Goal: Information Seeking & Learning: Learn about a topic

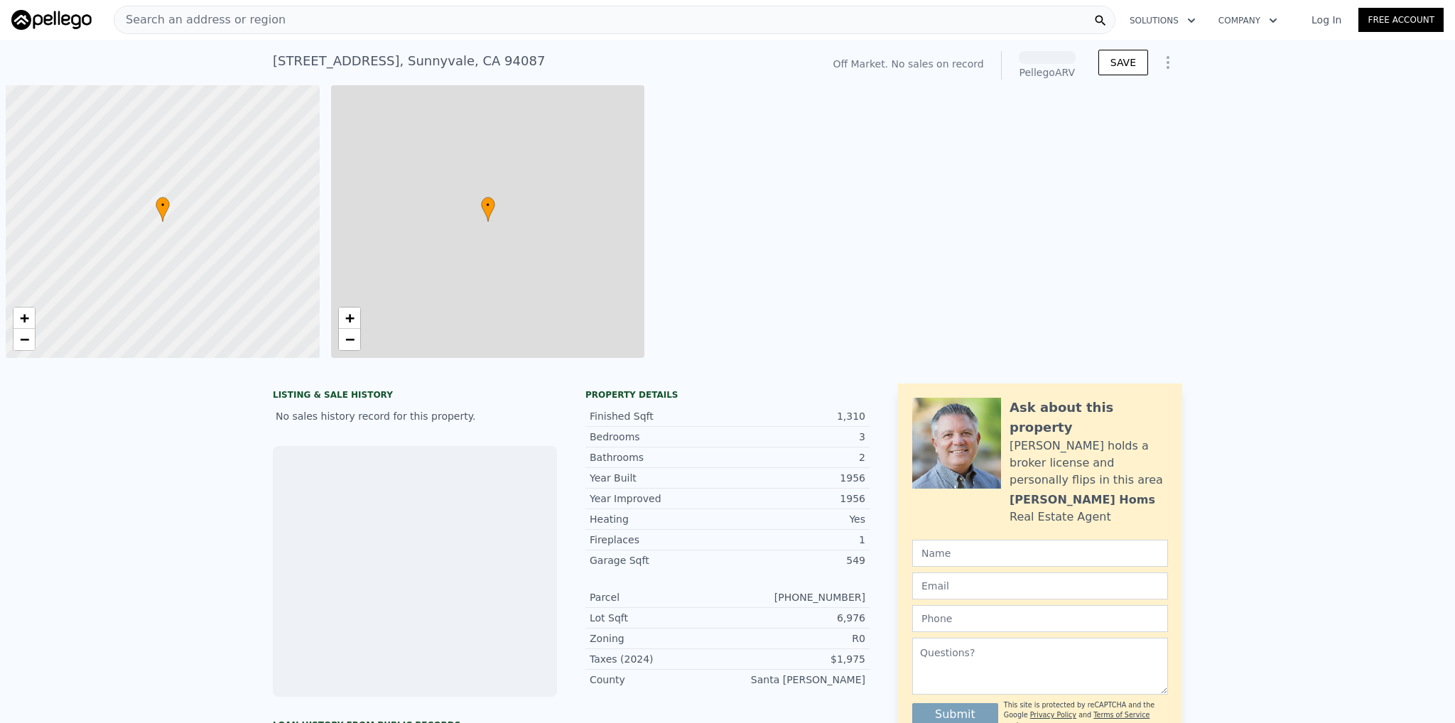
scroll to position [0, 6]
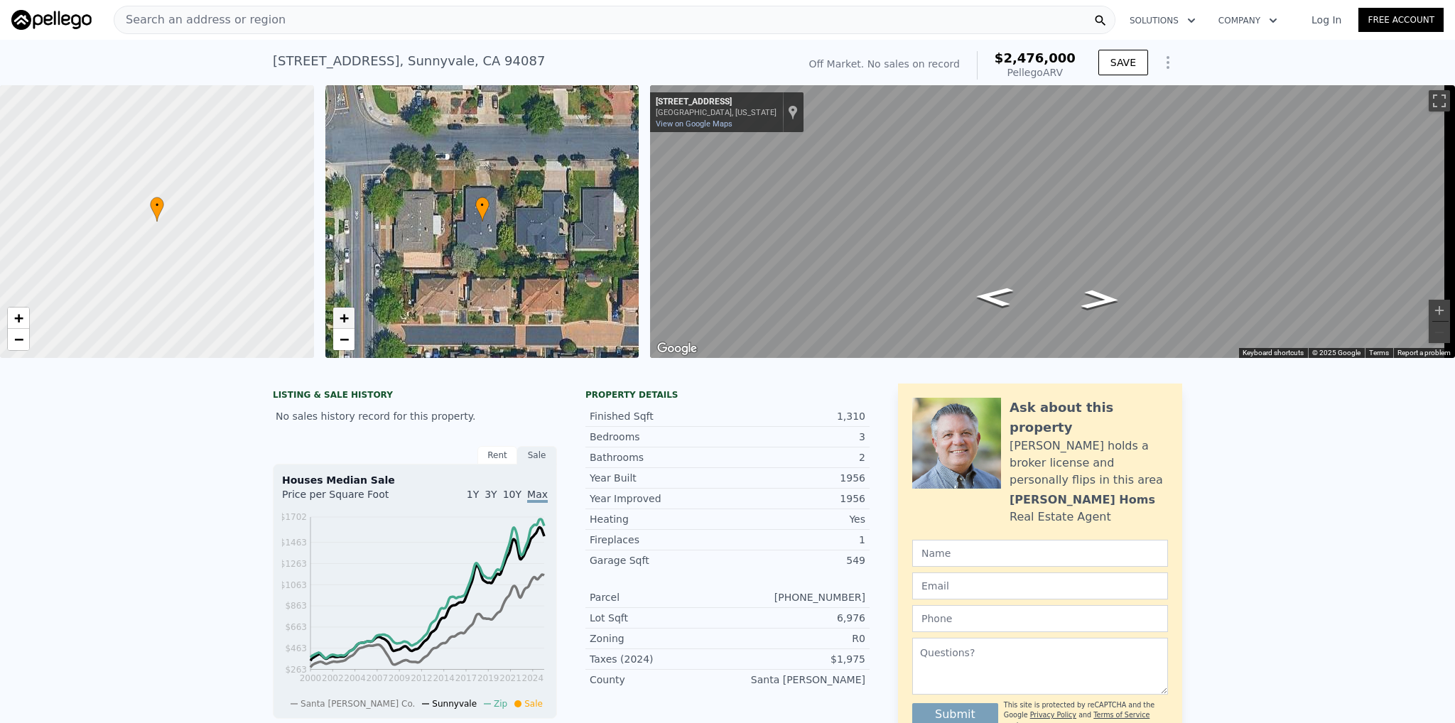
click at [349, 319] on link "+" at bounding box center [343, 318] width 21 height 21
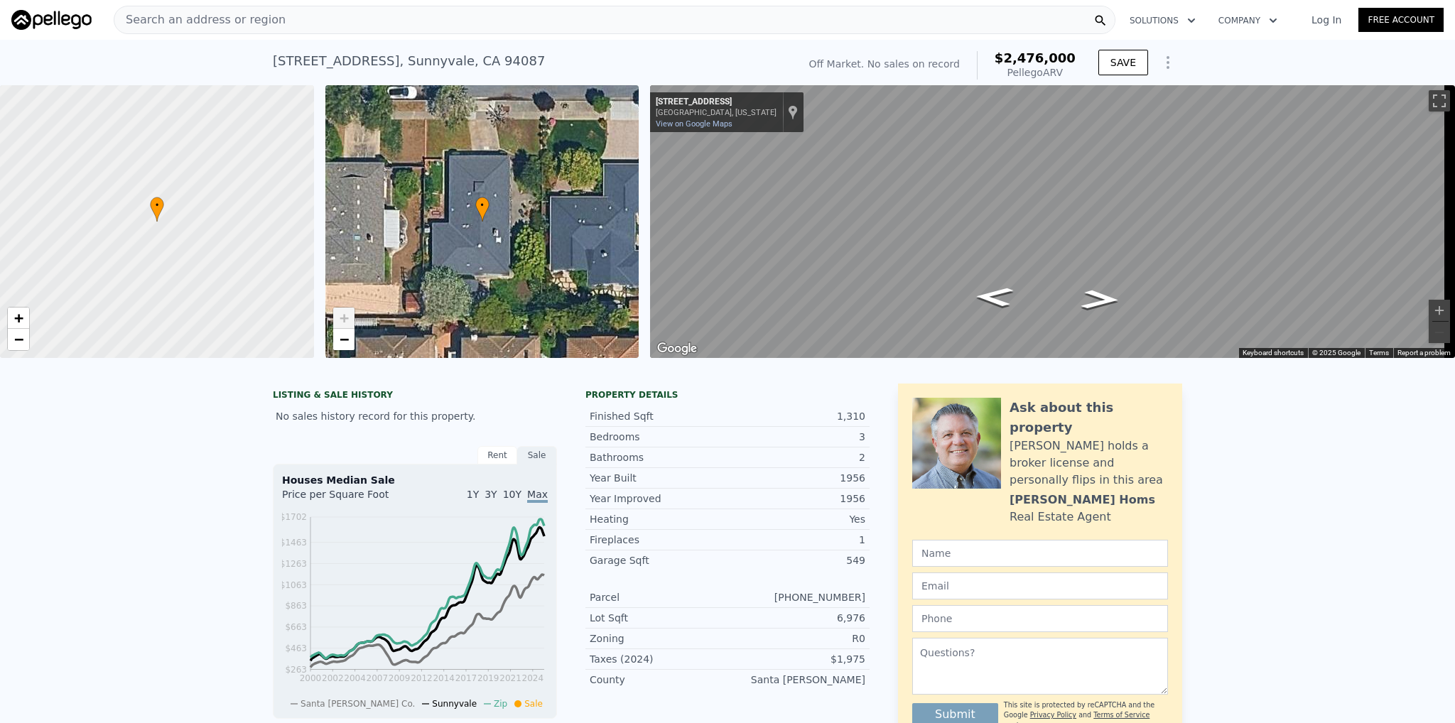
click at [344, 324] on span "+" at bounding box center [343, 318] width 9 height 18
click at [342, 339] on span "−" at bounding box center [343, 339] width 9 height 18
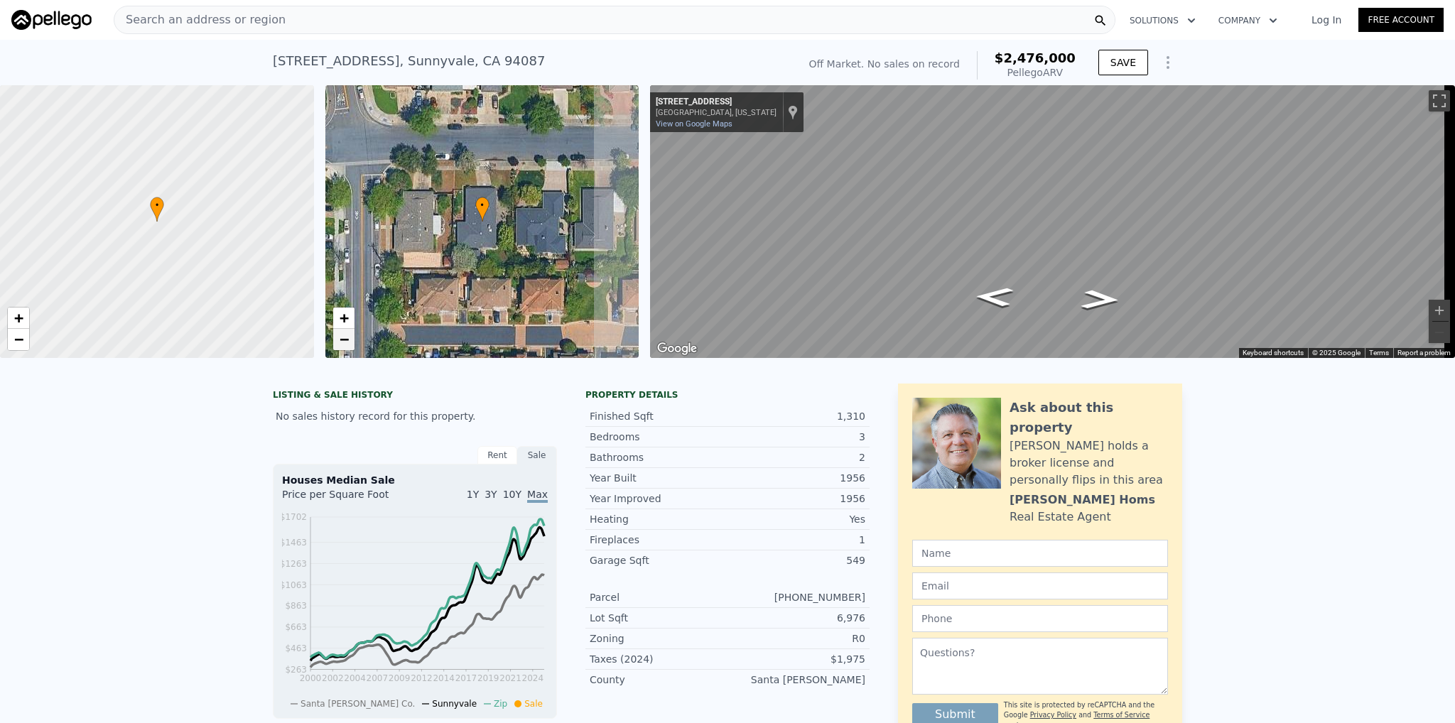
click at [342, 339] on span "−" at bounding box center [343, 339] width 9 height 18
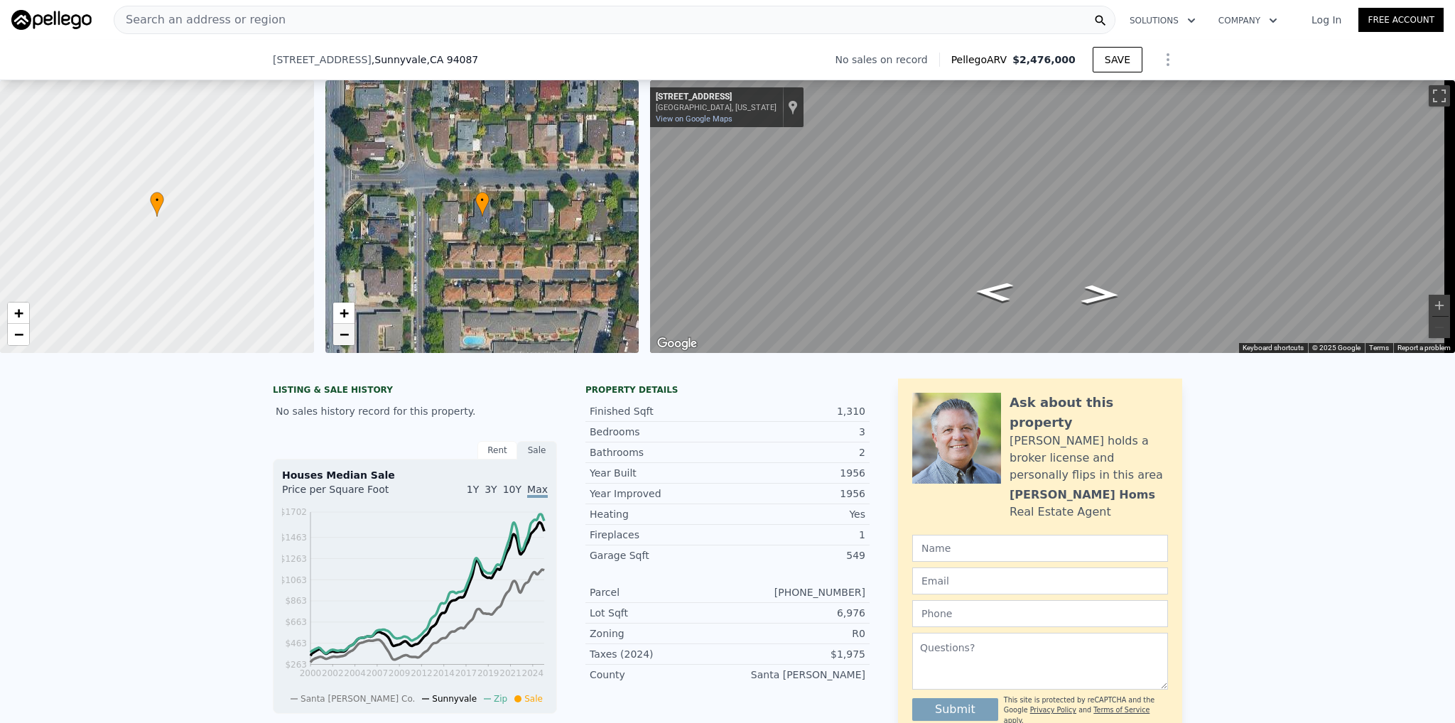
scroll to position [800, 0]
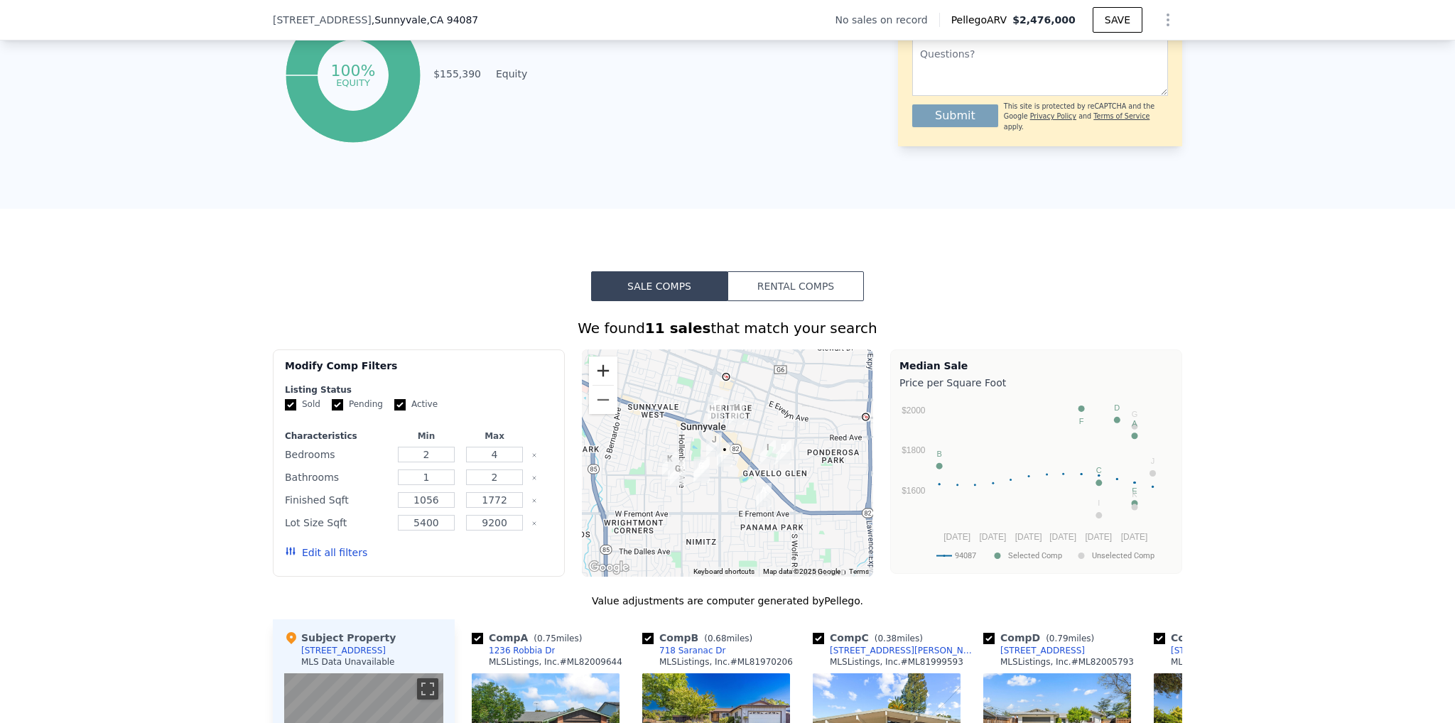
click at [599, 376] on button "Zoom in" at bounding box center [603, 371] width 28 height 28
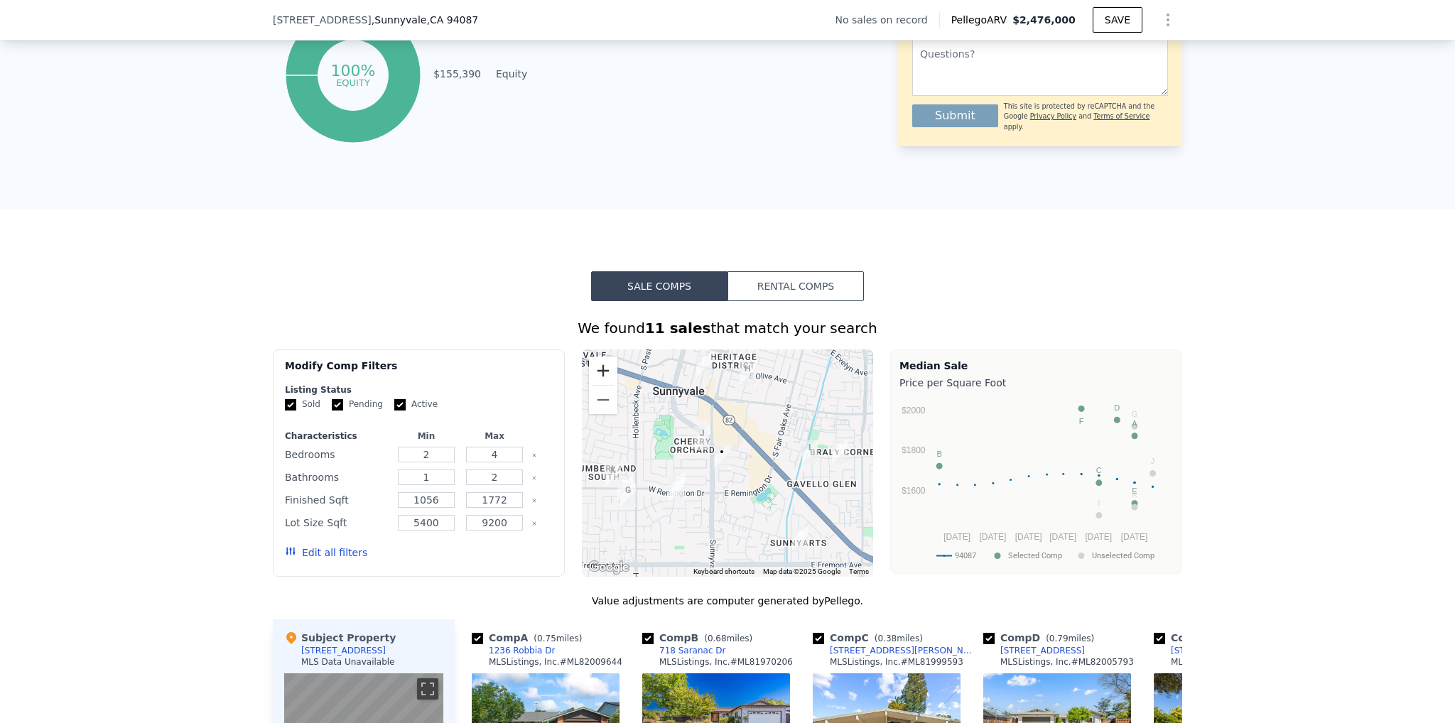
scroll to position [1202, 0]
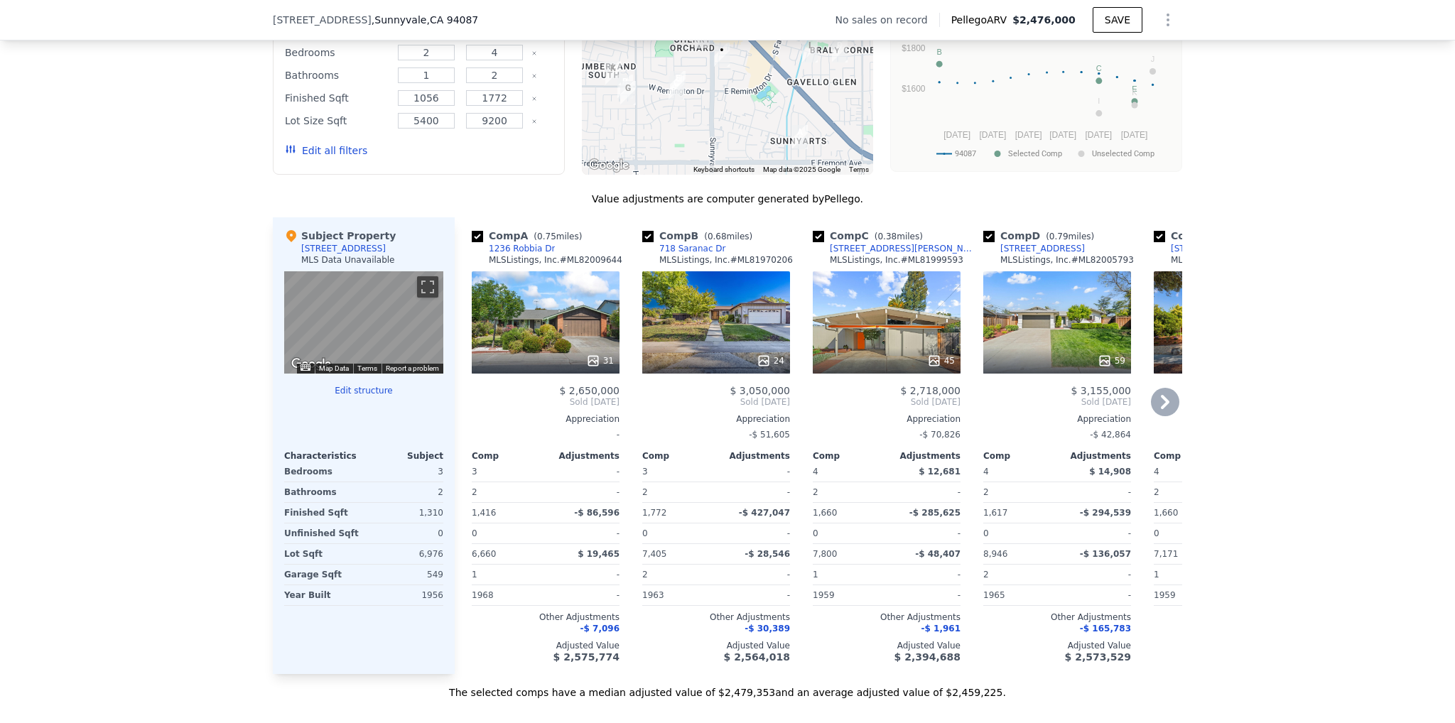
click at [1161, 409] on icon at bounding box center [1165, 402] width 9 height 14
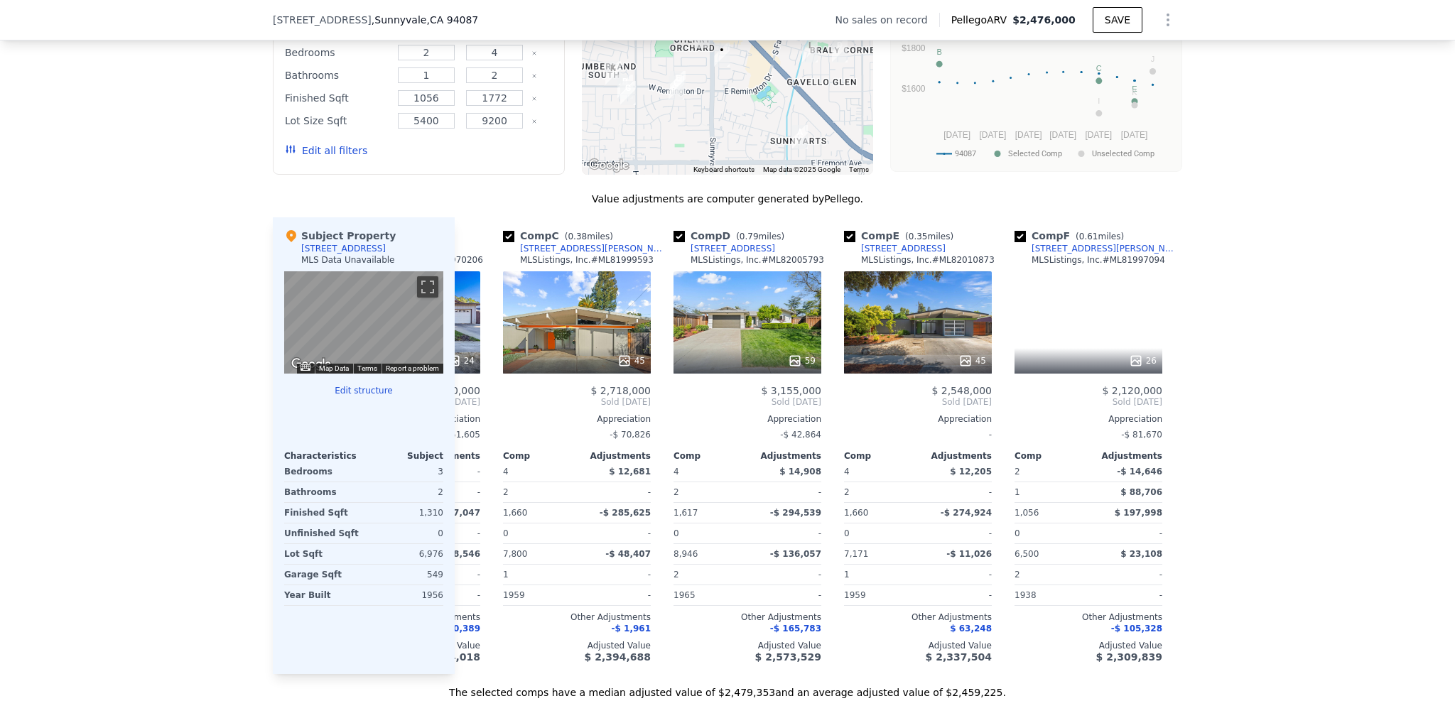
scroll to position [0, 341]
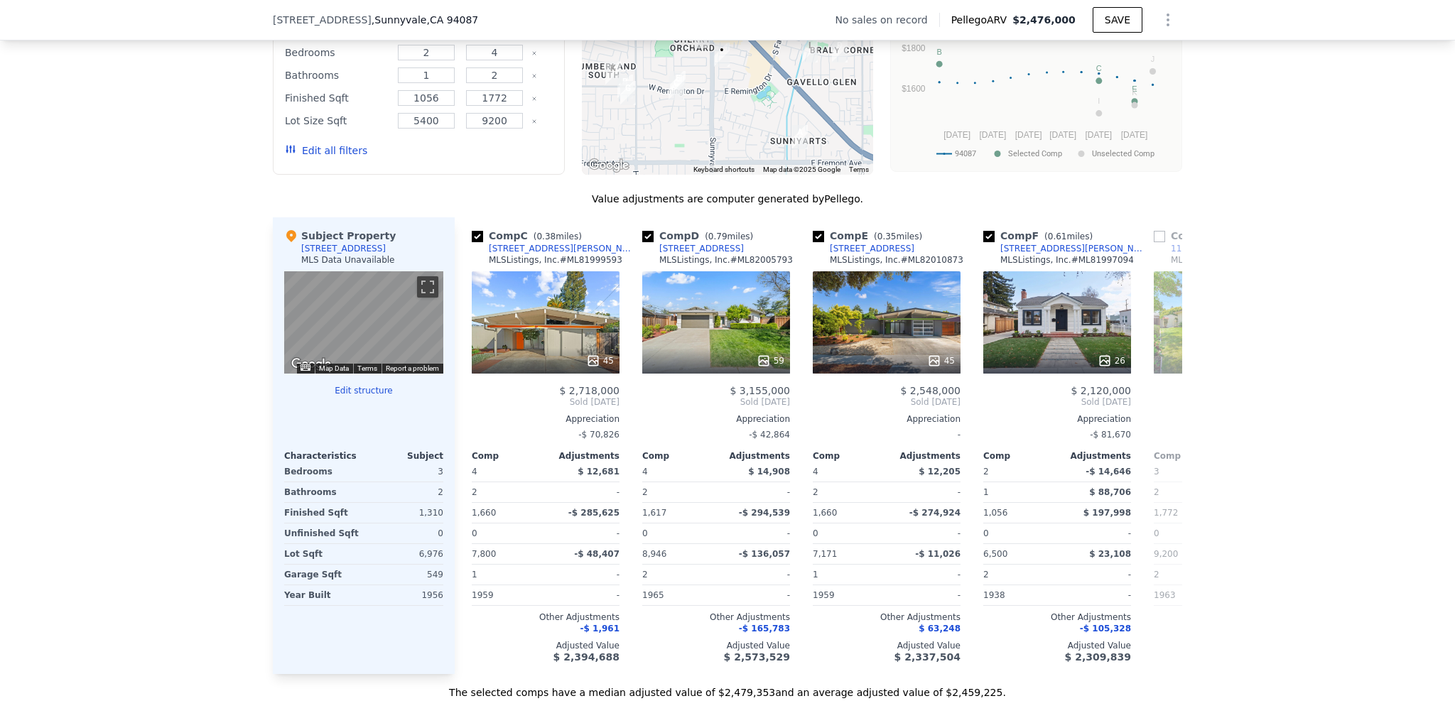
click at [1158, 408] on span "Sold [DATE]" at bounding box center [1227, 401] width 148 height 11
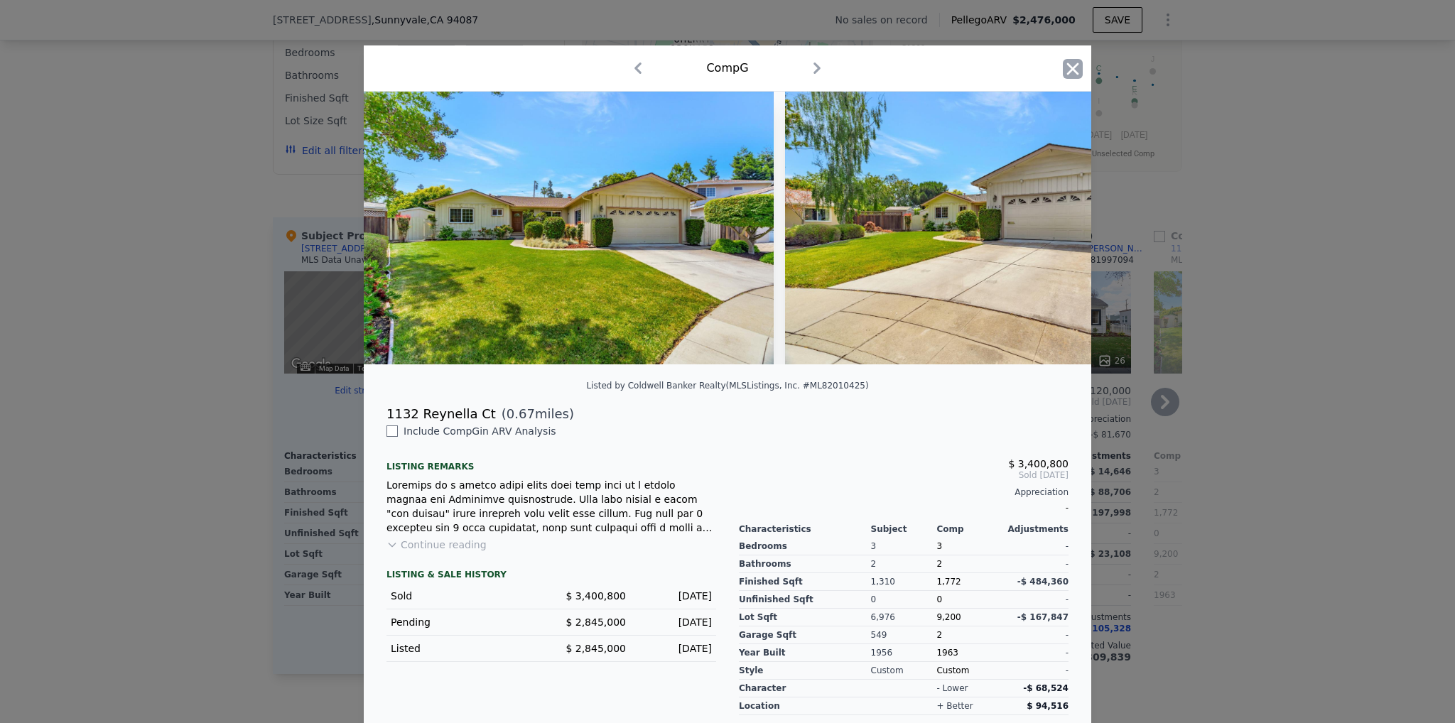
click at [1065, 61] on icon "button" at bounding box center [1073, 69] width 20 height 20
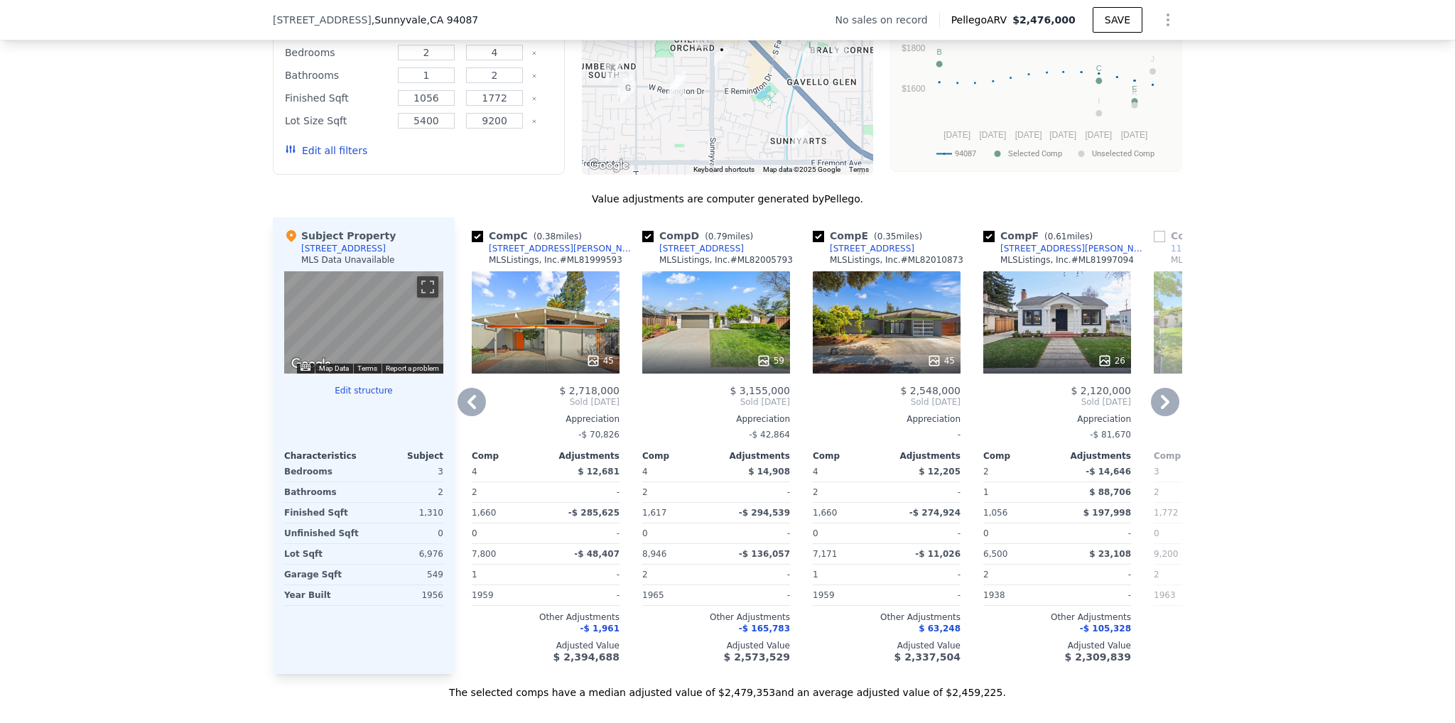
click at [1164, 408] on icon at bounding box center [1165, 402] width 28 height 28
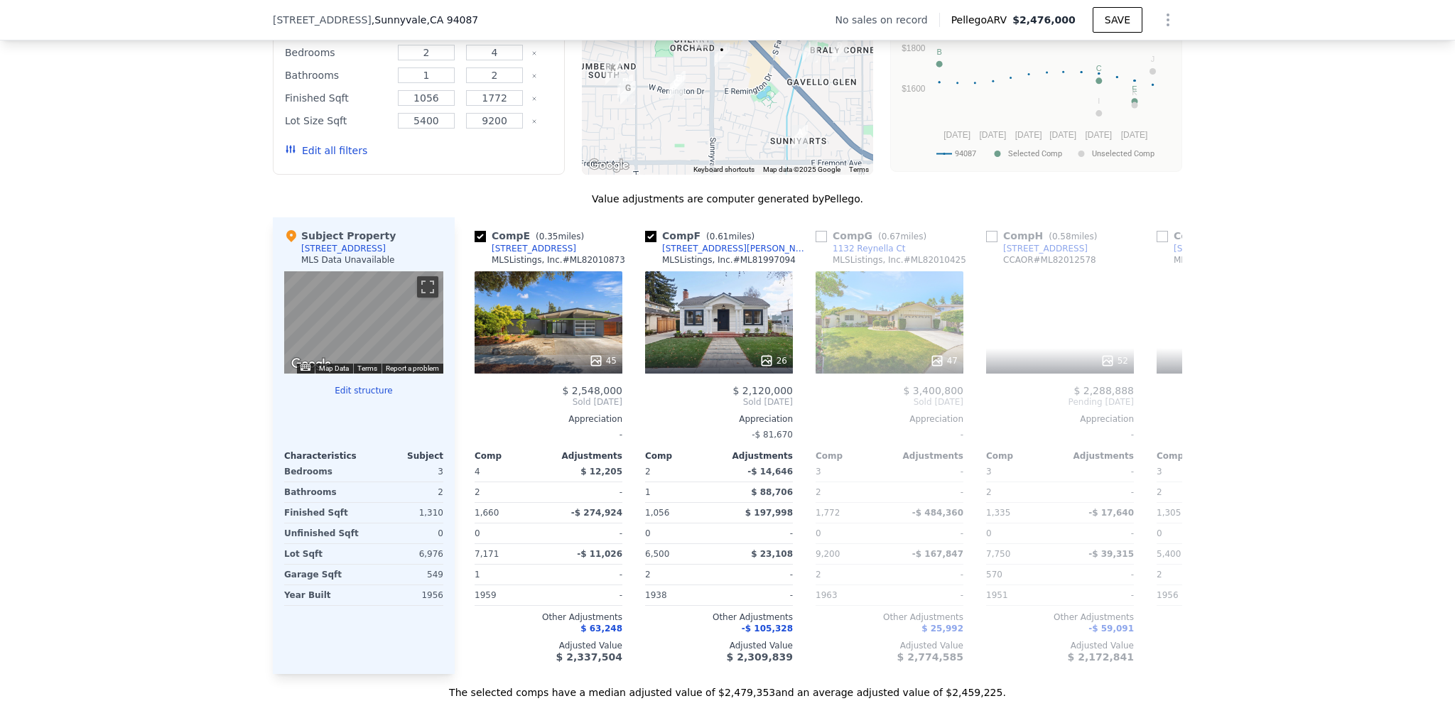
scroll to position [0, 682]
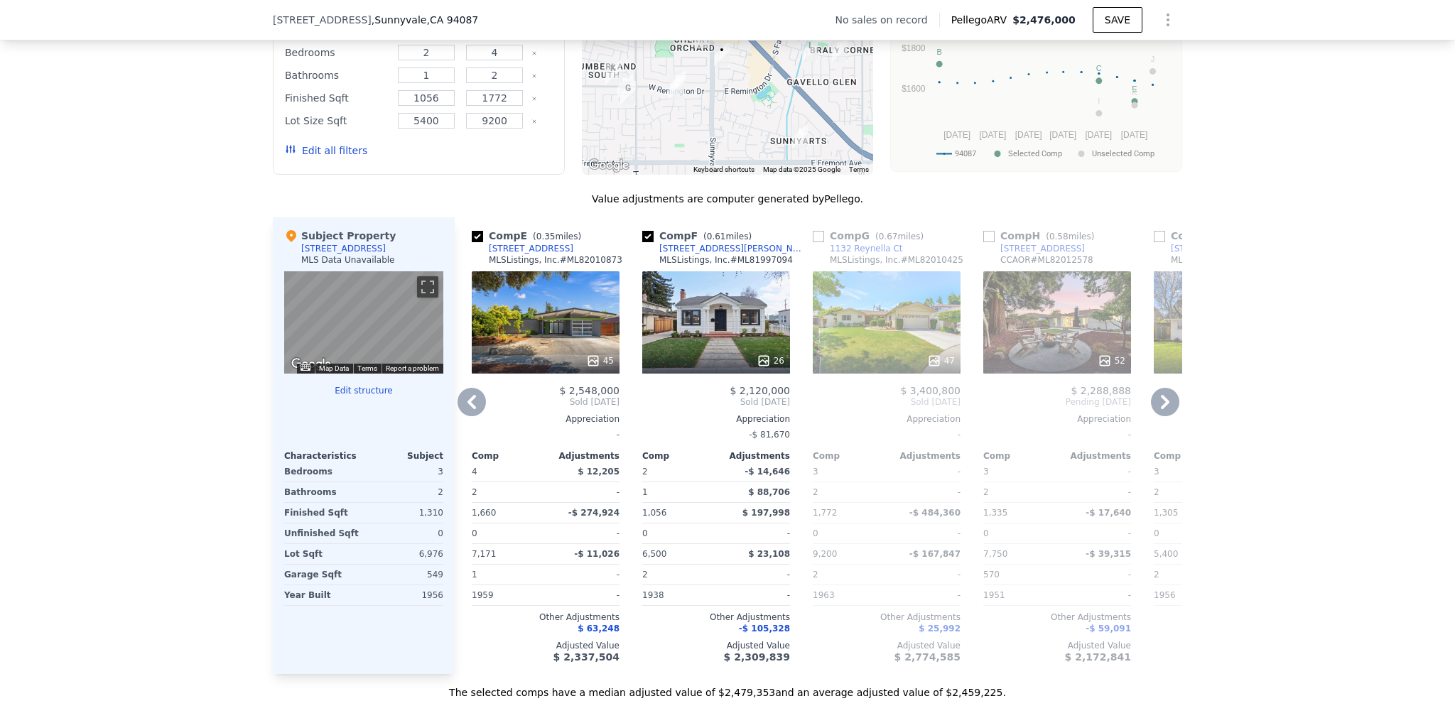
click at [1166, 412] on icon at bounding box center [1165, 402] width 28 height 28
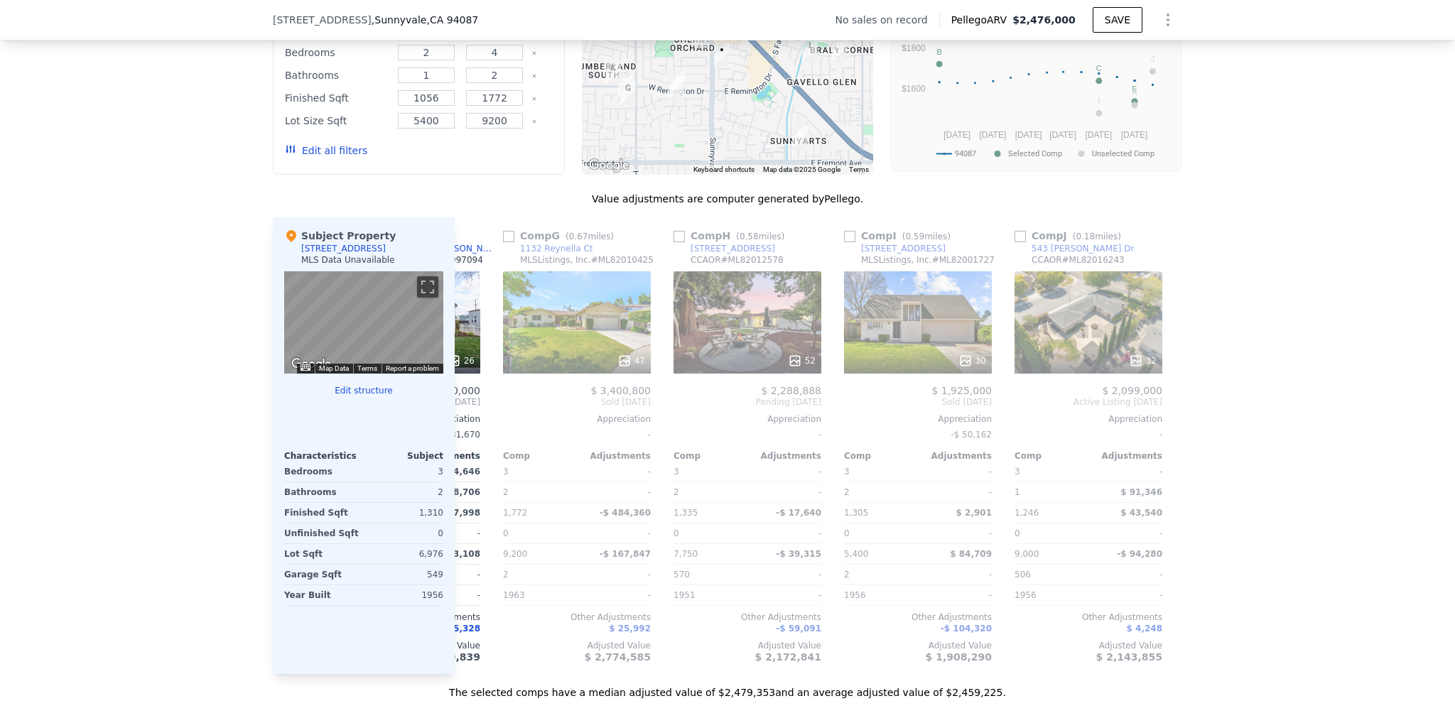
scroll to position [0, 1023]
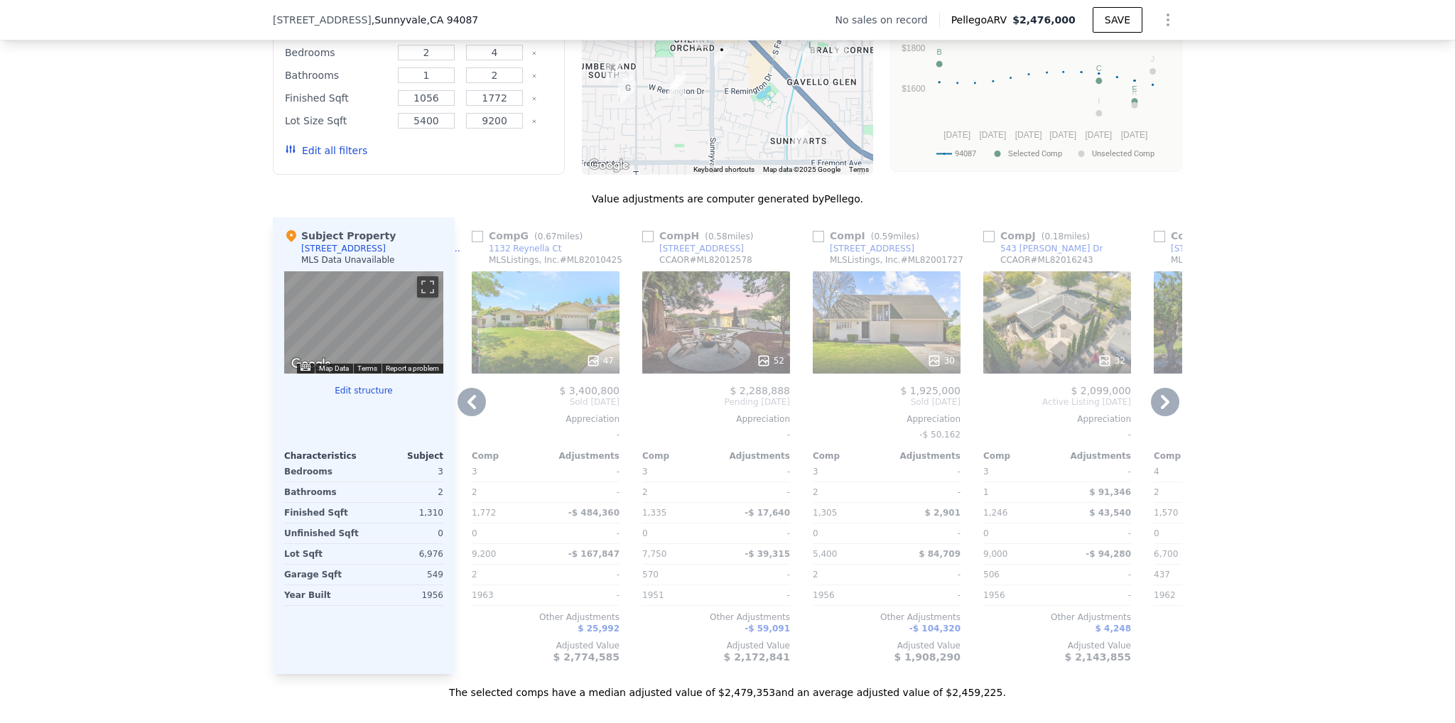
click at [1085, 368] on div "32" at bounding box center [1057, 361] width 136 height 14
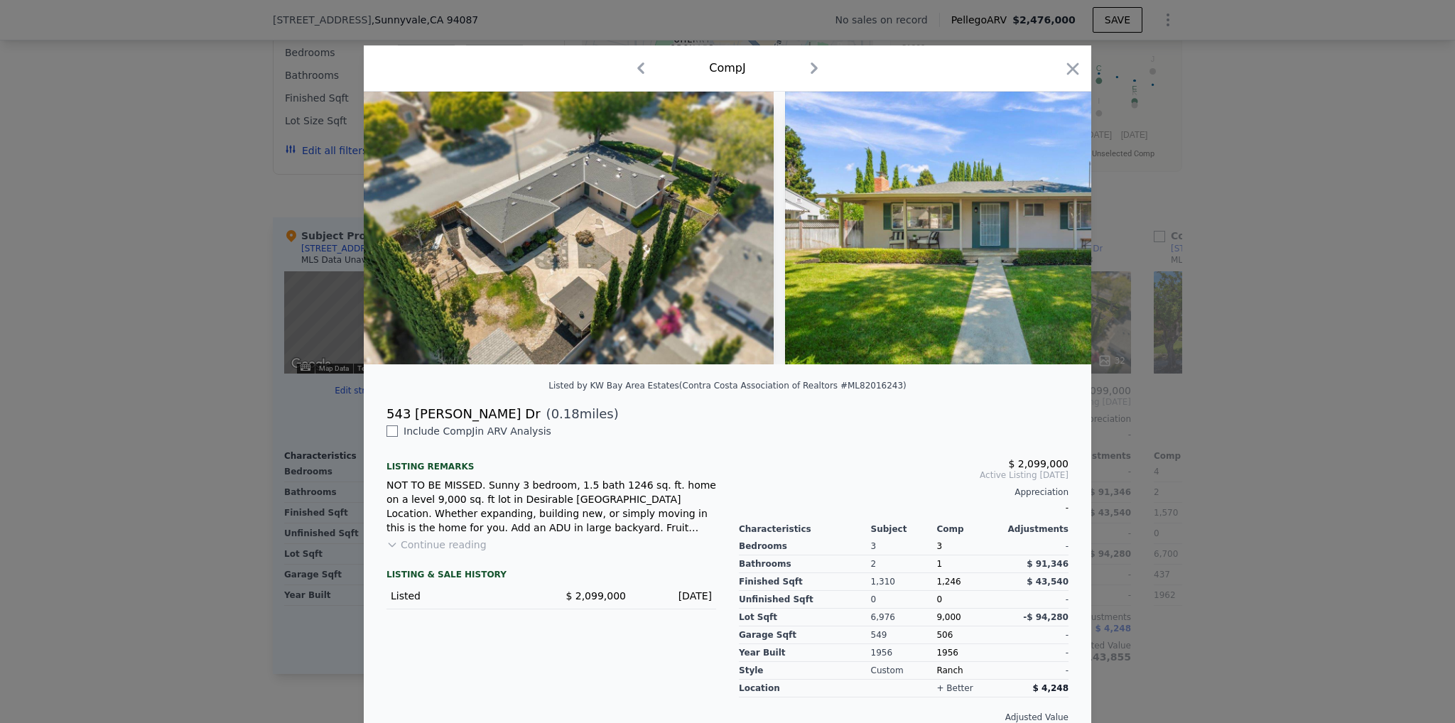
click at [440, 552] on button "Continue reading" at bounding box center [436, 545] width 100 height 14
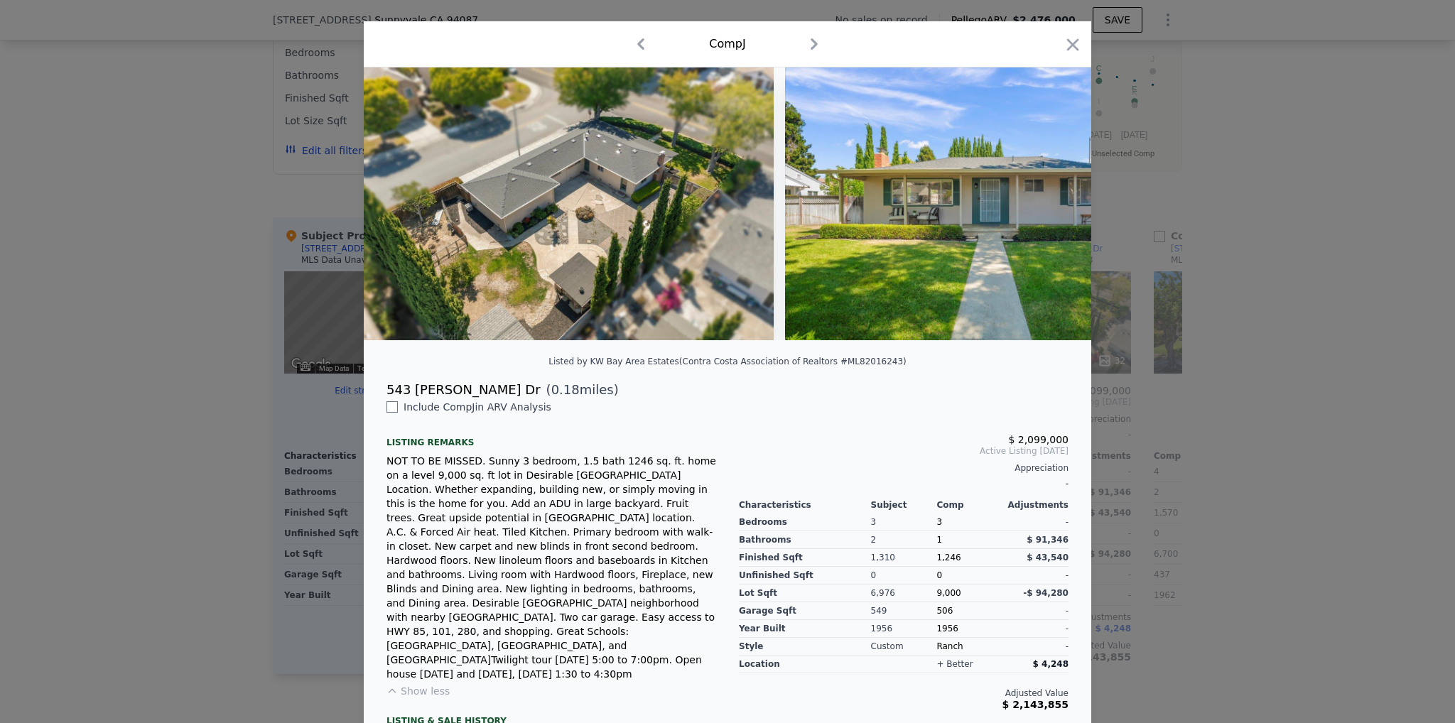
scroll to position [36, 0]
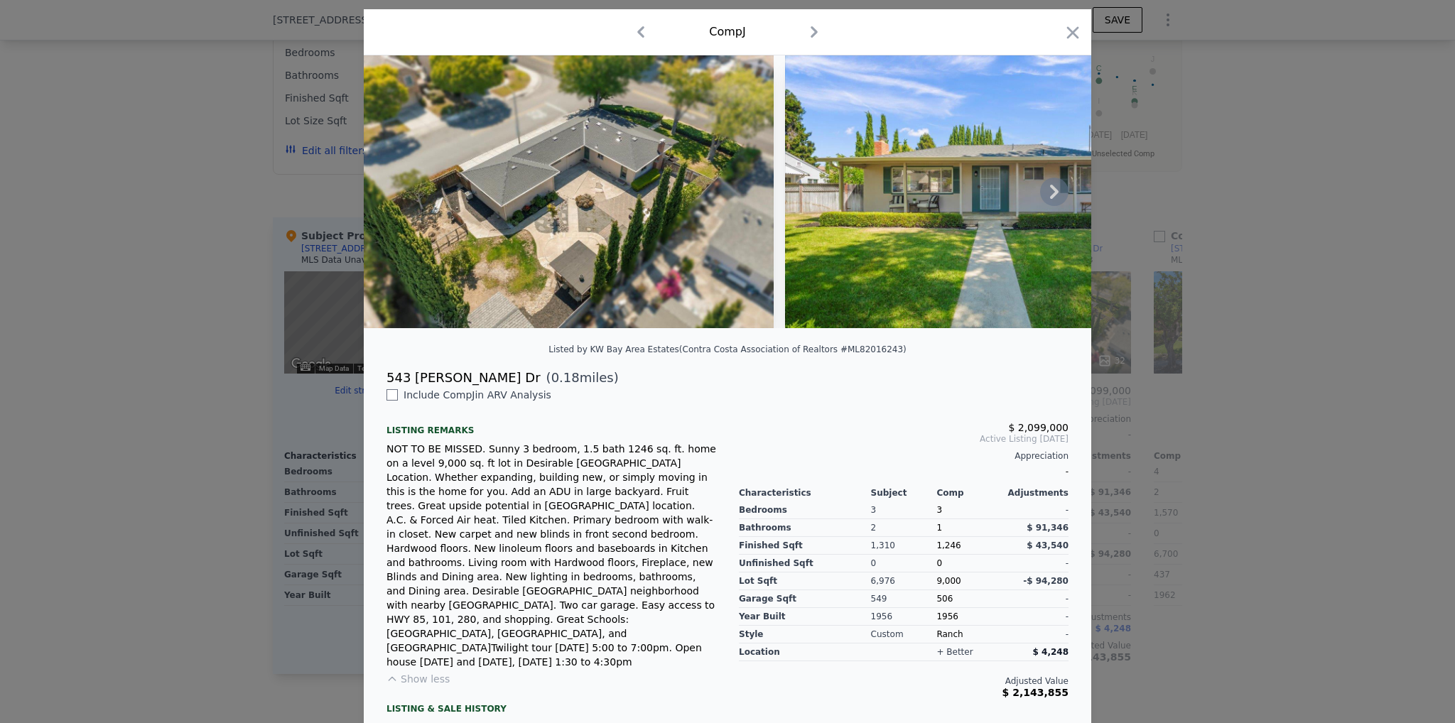
click at [1040, 196] on icon at bounding box center [1054, 192] width 28 height 28
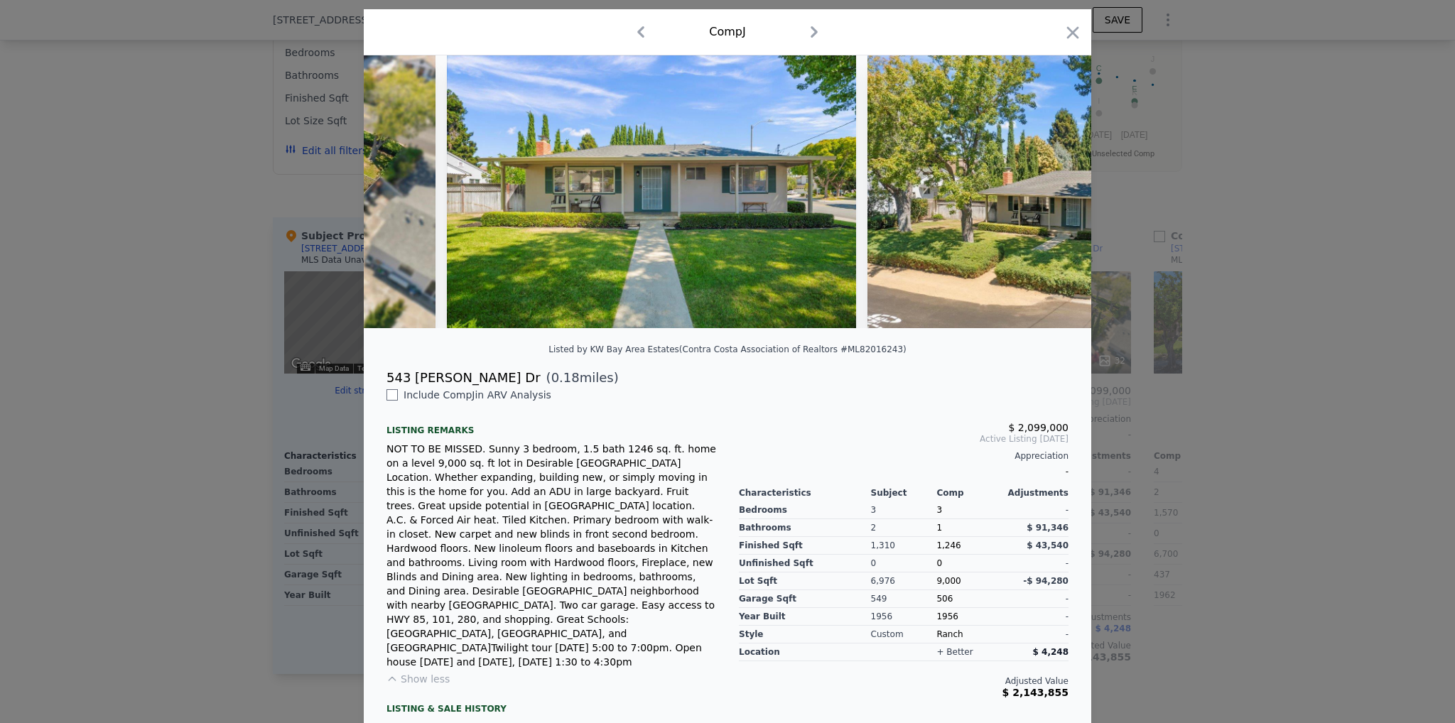
scroll to position [0, 341]
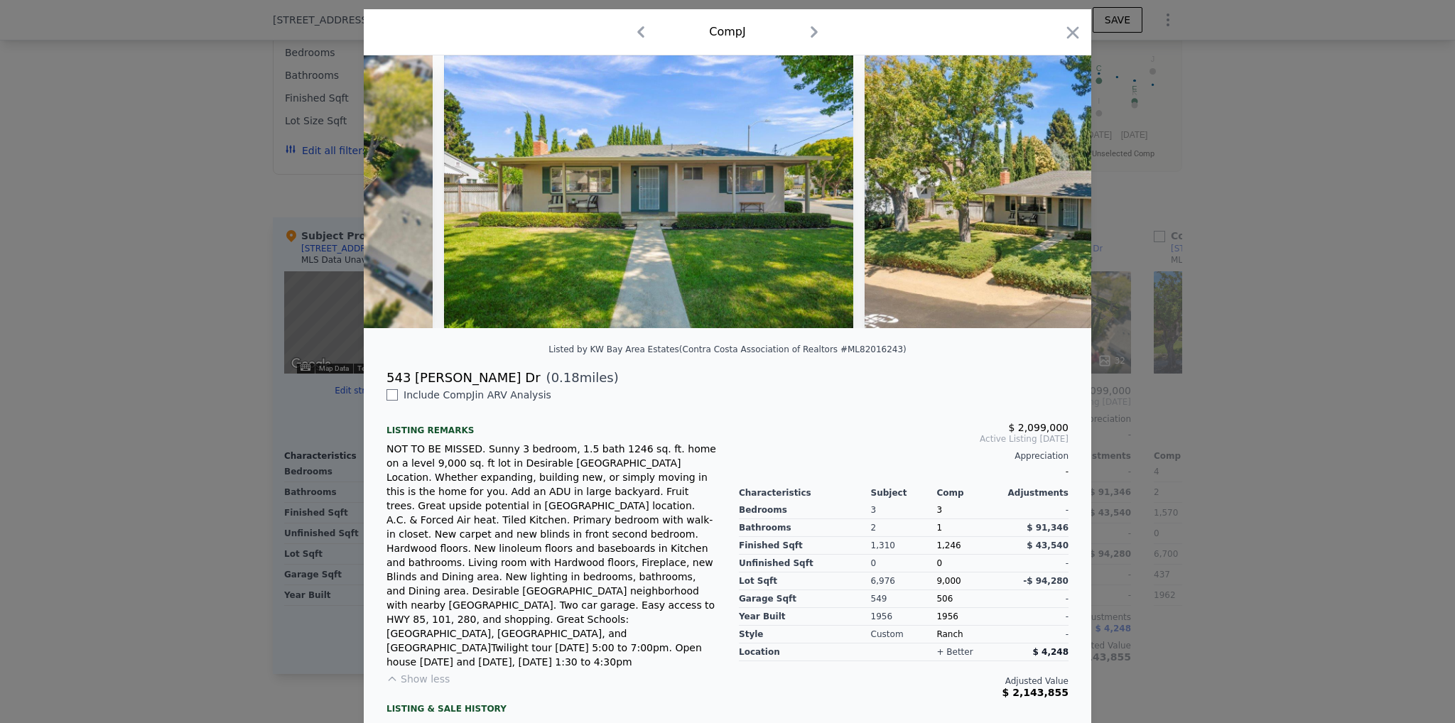
click at [1040, 196] on img at bounding box center [1069, 191] width 410 height 273
click at [1050, 191] on icon at bounding box center [1054, 192] width 9 height 14
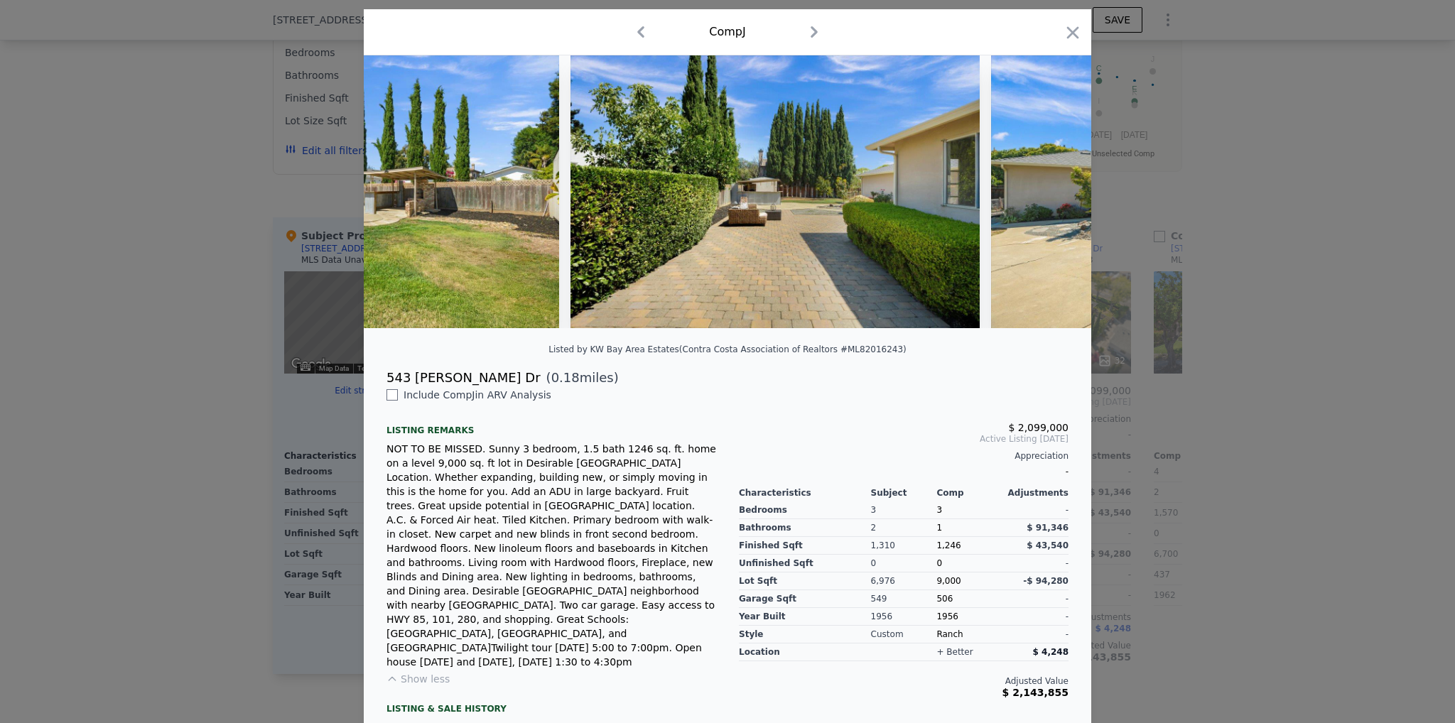
scroll to position [0, 11342]
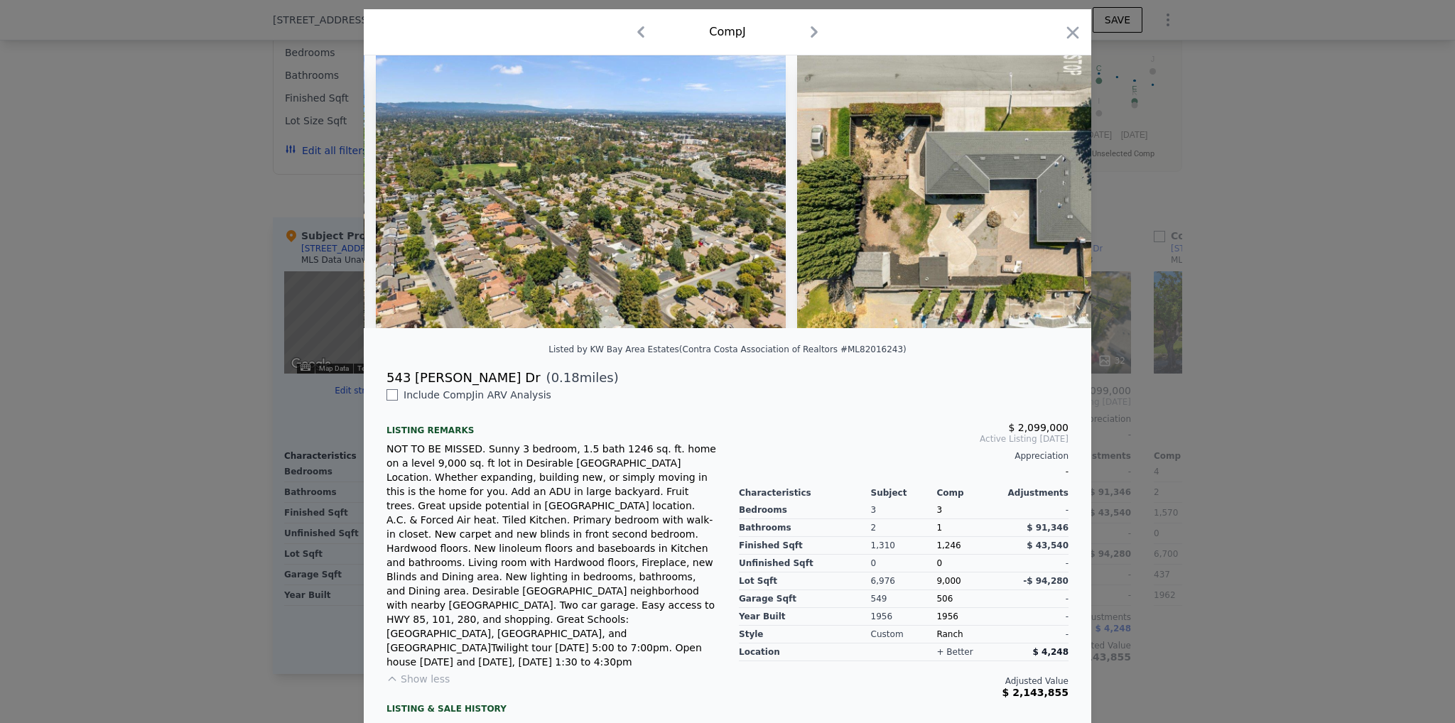
click at [1244, 225] on div at bounding box center [727, 361] width 1455 height 723
